Goal: Task Accomplishment & Management: Register for event/course

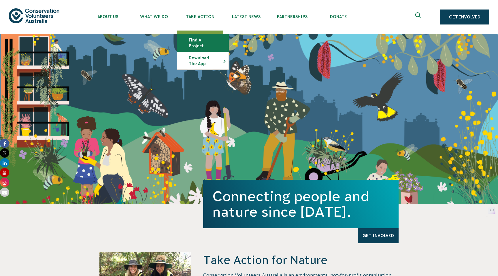
click at [192, 39] on link "Find a project" at bounding box center [202, 42] width 51 height 17
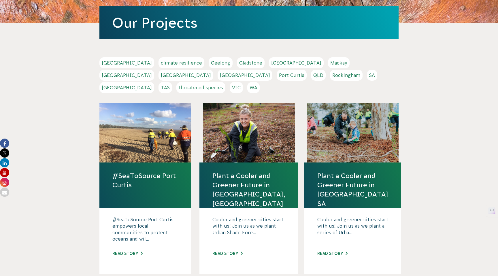
scroll to position [83, 0]
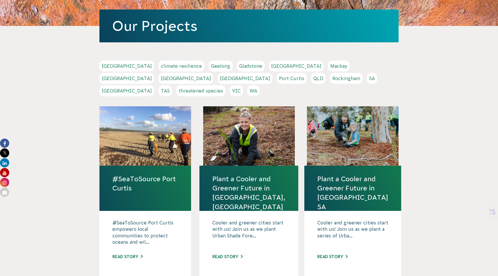
click at [243, 85] on link "VIC" at bounding box center [236, 90] width 13 height 11
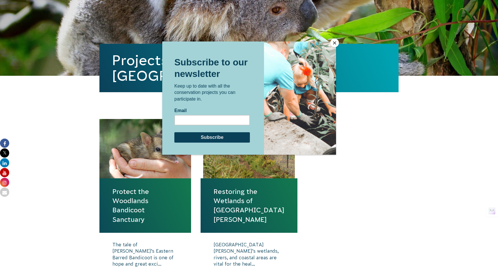
scroll to position [121, 0]
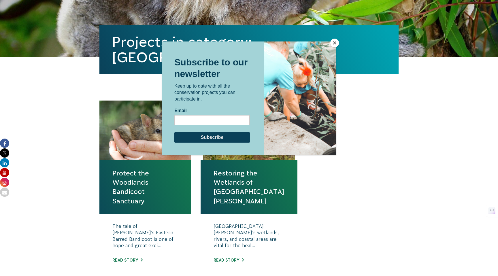
click at [335, 41] on button "Close" at bounding box center [334, 43] width 9 height 9
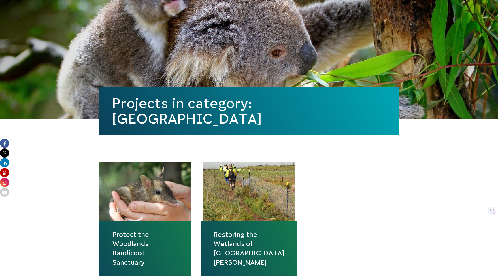
scroll to position [0, 0]
